Goal: Task Accomplishment & Management: Manage account settings

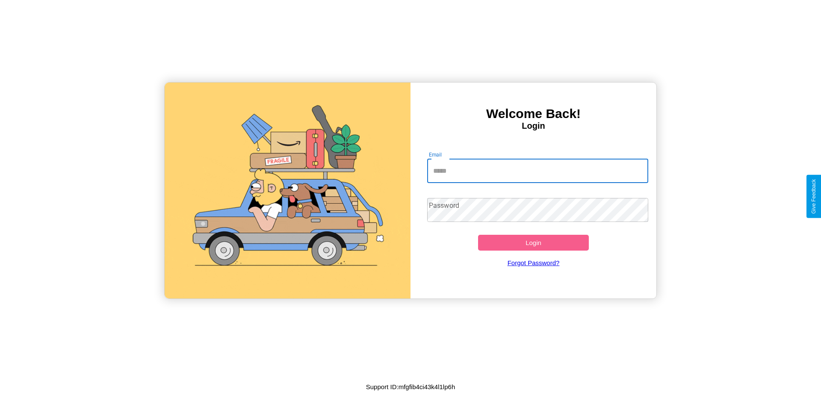
click at [537, 171] on input "Email" at bounding box center [537, 171] width 221 height 24
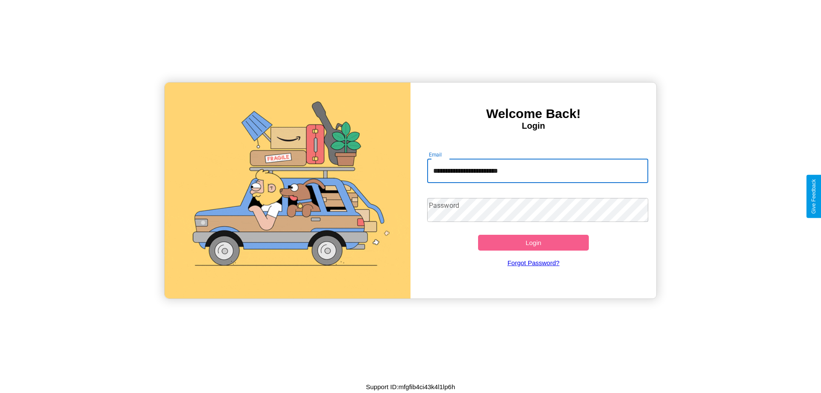
type input "**********"
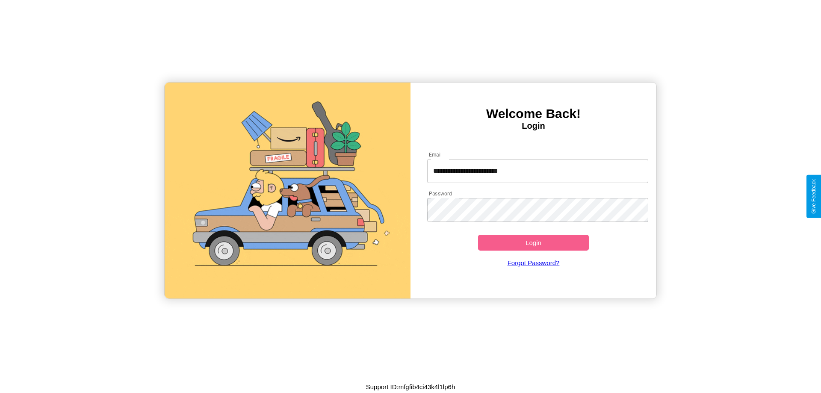
click at [533, 242] on button "Login" at bounding box center [533, 243] width 111 height 16
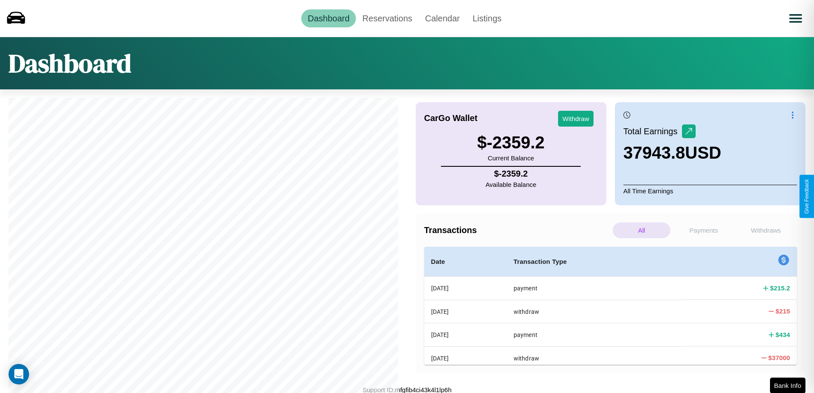
scroll to position [111, 0]
